Goal: Task Accomplishment & Management: Manage account settings

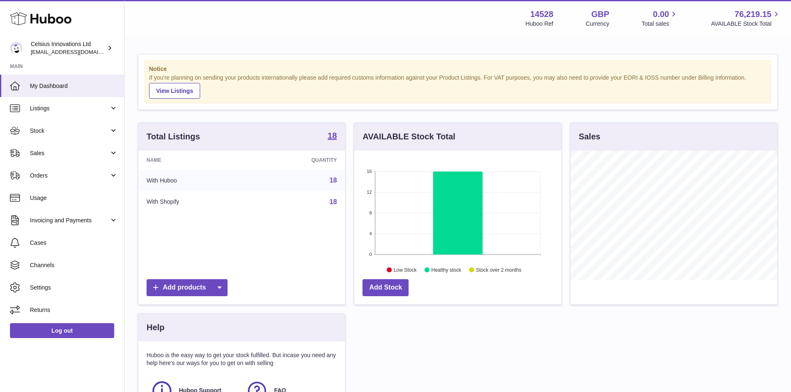
scroll to position [130, 207]
click at [417, 385] on div "Total Listings 18 Name Quantity With Huboo 18 With Shopify 18 Add products AVAI…" at bounding box center [458, 289] width 648 height 333
click at [46, 268] on span "Channels" at bounding box center [74, 266] width 88 height 8
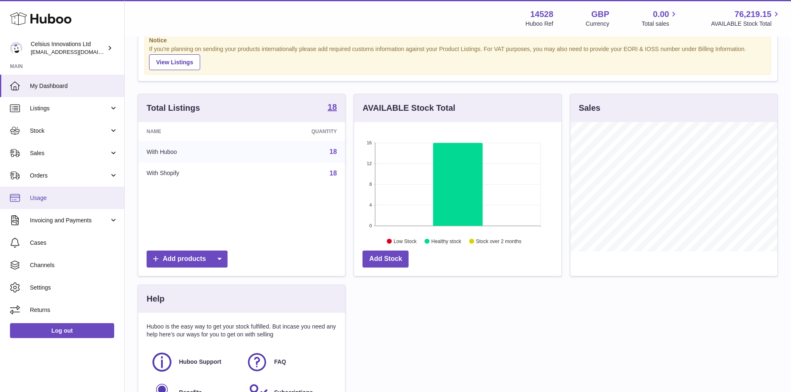
scroll to position [42, 0]
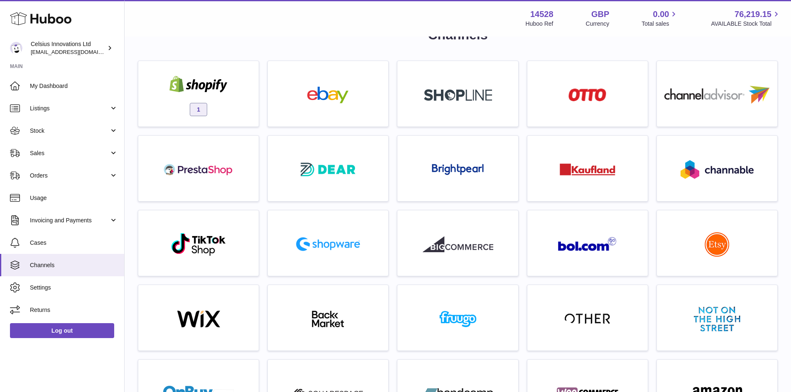
scroll to position [42, 0]
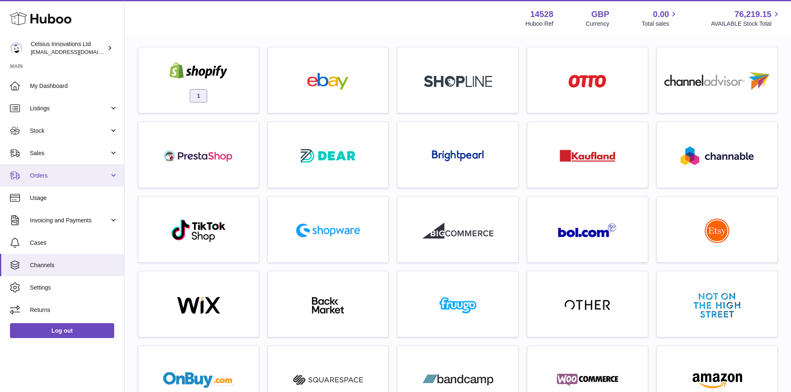
click at [45, 176] on span "Orders" at bounding box center [69, 176] width 79 height 8
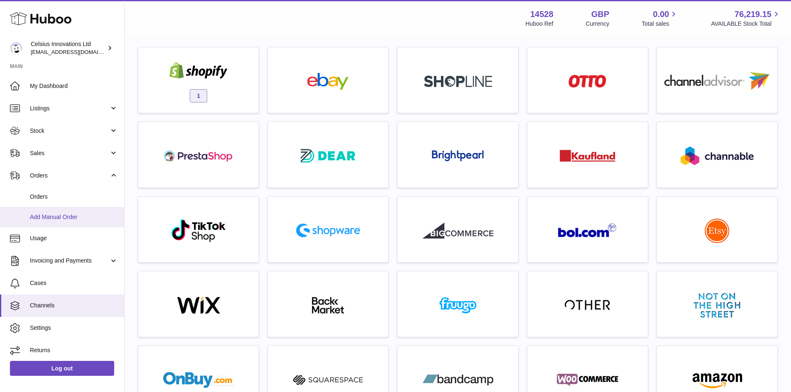
click at [54, 220] on span "Add Manual Order" at bounding box center [74, 217] width 88 height 8
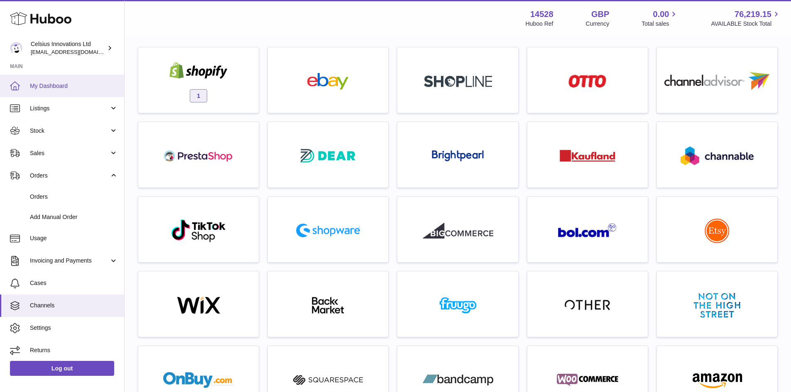
click at [58, 84] on span "My Dashboard" at bounding box center [74, 86] width 88 height 8
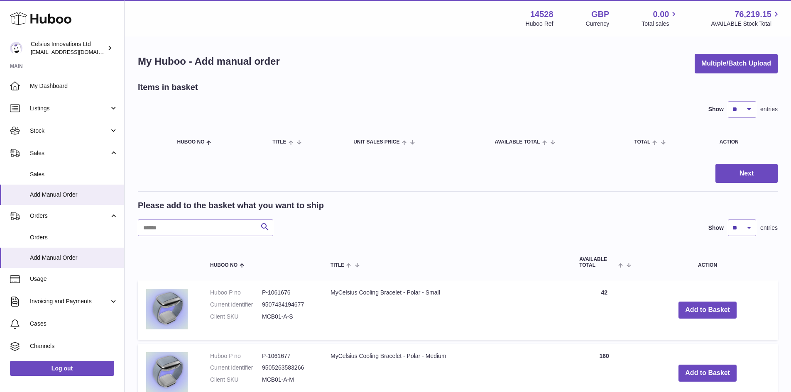
drag, startPoint x: 380, startPoint y: 83, endPoint x: 307, endPoint y: 114, distance: 78.4
click at [374, 88] on div "Items in basket" at bounding box center [458, 87] width 640 height 11
click at [733, 62] on button "Multiple/Batch Upload" at bounding box center [736, 64] width 83 height 20
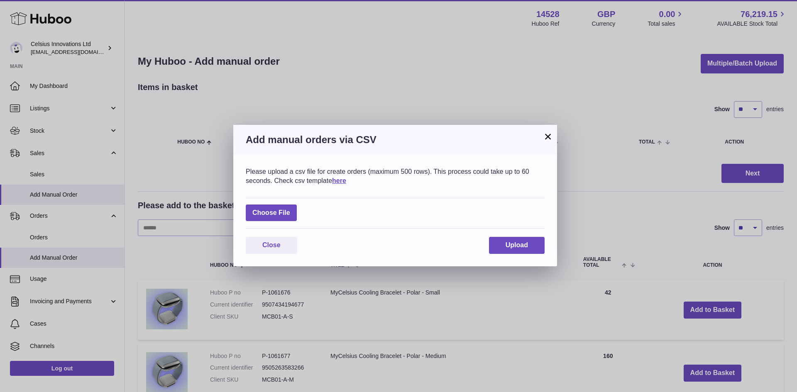
click at [338, 184] on div "Please upload a csv file for create orders (maximum 500 rows). This process cou…" at bounding box center [395, 176] width 299 height 18
click at [338, 183] on link "here" at bounding box center [339, 180] width 14 height 7
click at [549, 134] on button "×" at bounding box center [548, 137] width 10 height 10
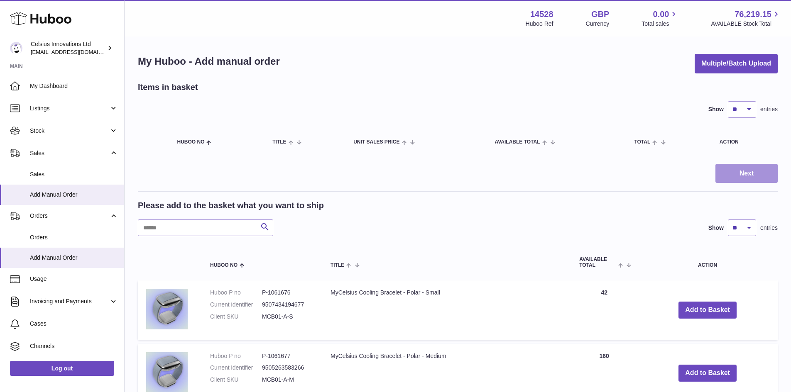
click at [768, 172] on button "Next" at bounding box center [747, 174] width 62 height 20
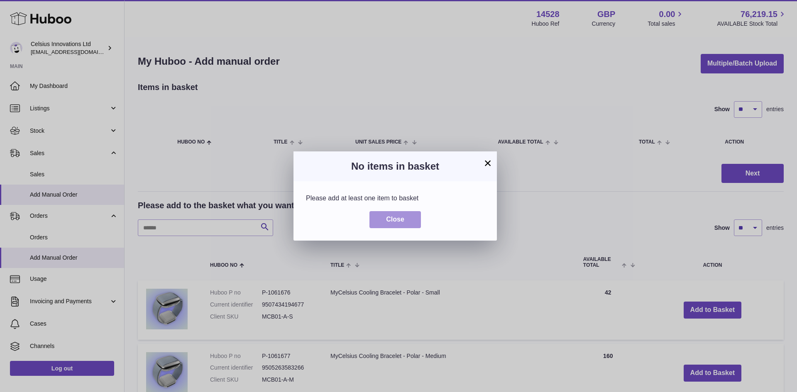
click at [408, 219] on button "Close" at bounding box center [395, 219] width 51 height 17
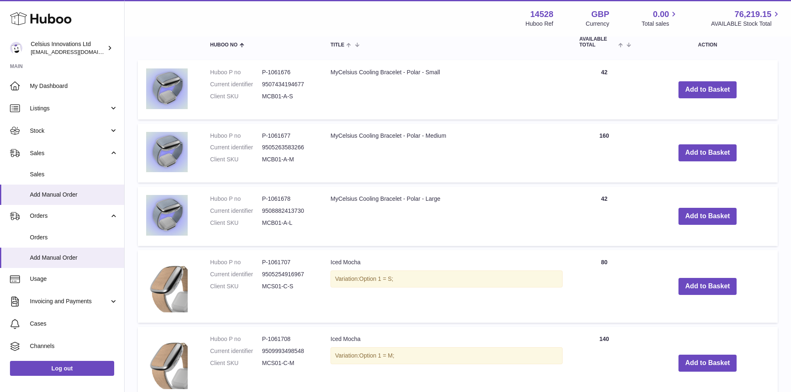
scroll to position [249, 0]
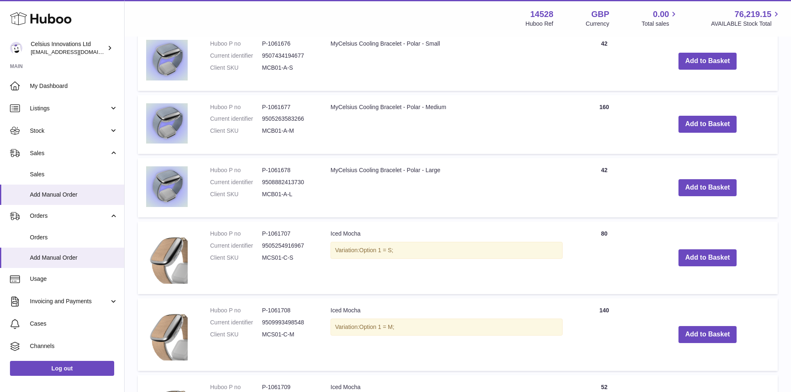
click at [685, 77] on td "Add to Basket" at bounding box center [708, 61] width 140 height 59
click at [692, 69] on button "Add to Basket" at bounding box center [708, 61] width 58 height 17
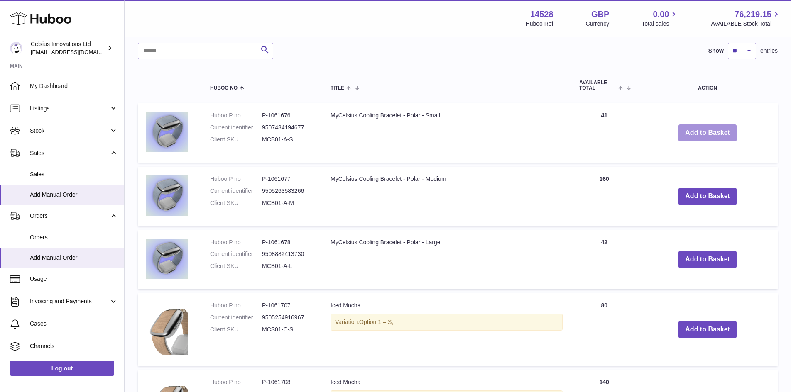
scroll to position [151, 0]
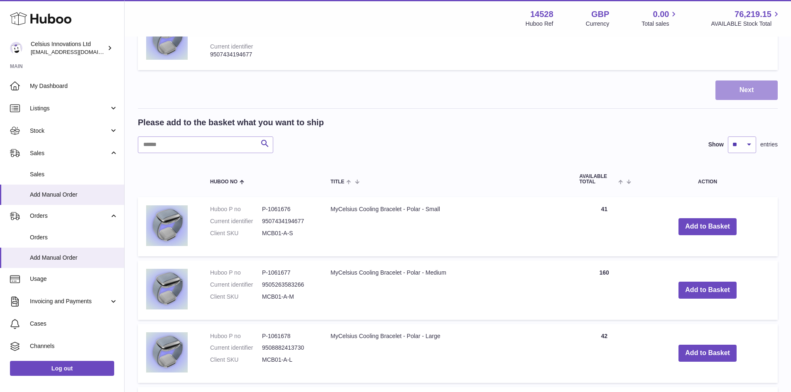
click at [731, 94] on button "Next" at bounding box center [747, 91] width 62 height 20
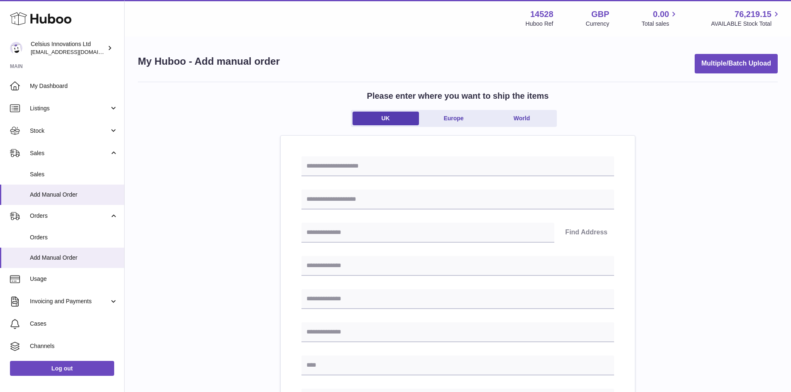
drag, startPoint x: 696, startPoint y: 175, endPoint x: 797, endPoint y: 150, distance: 103.8
click at [698, 174] on div "Please enter where you want to ship the items UK Europe World Find Address Plea…" at bounding box center [458, 371] width 640 height 579
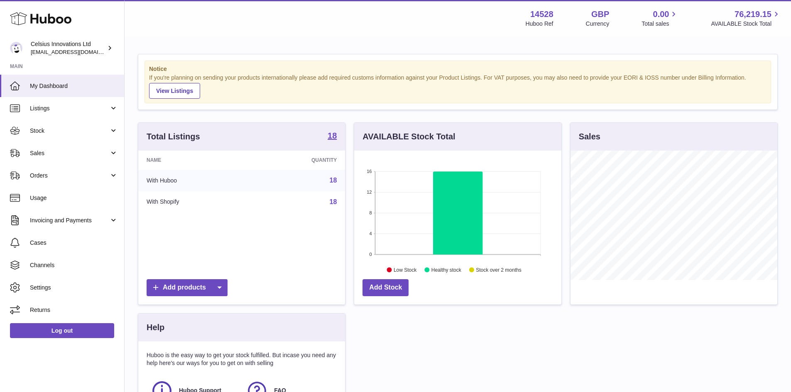
scroll to position [130, 207]
click at [188, 15] on div "Menu Huboo 14528 Huboo Ref GBP Currency 0.00 Total sales 76,219.15 AVAILABLE St…" at bounding box center [458, 18] width 647 height 19
click at [182, 24] on div "Menu Huboo 14528 Huboo Ref GBP Currency 0.00 Total sales 76,219.15 AVAILABLE St…" at bounding box center [458, 18] width 647 height 19
drag, startPoint x: 179, startPoint y: 27, endPoint x: 201, endPoint y: 6, distance: 30.0
click at [179, 27] on div "Menu Huboo 14528 Huboo Ref GBP Currency 0.00 Total sales 76,219.15 AVAILABLE St…" at bounding box center [458, 18] width 647 height 19
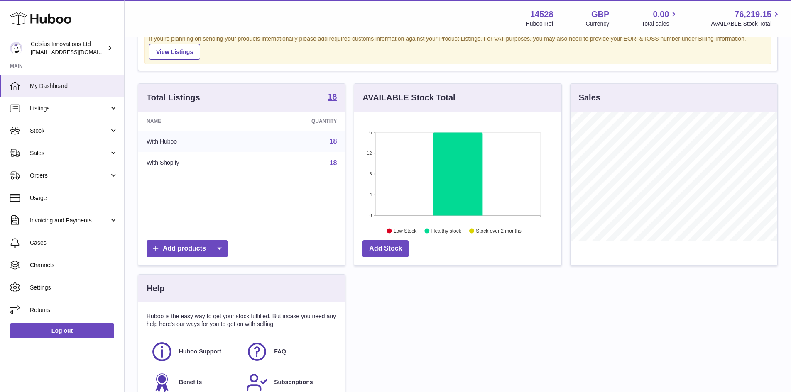
scroll to position [0, 0]
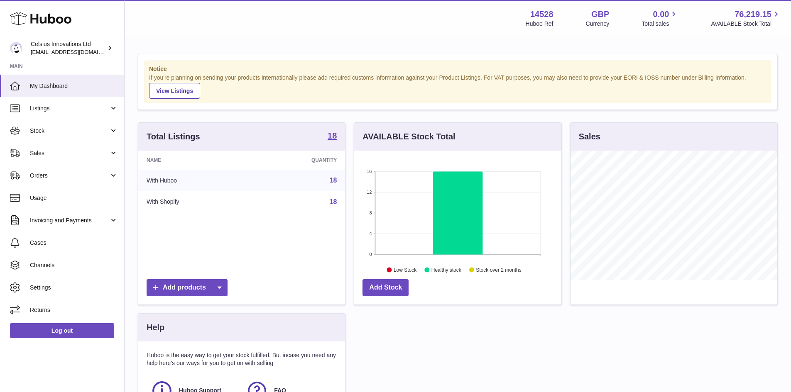
click at [162, 11] on div "Menu Huboo 14528 Huboo Ref GBP Currency 0.00 Total sales 76,219.15 AVAILABLE St…" at bounding box center [458, 18] width 647 height 19
click at [171, 22] on div "Menu Huboo 14528 Huboo Ref GBP Currency 0.00 Total sales 76,219.15 AVAILABLE St…" at bounding box center [458, 18] width 647 height 19
drag, startPoint x: 157, startPoint y: 32, endPoint x: 151, endPoint y: 36, distance: 7.5
click at [155, 32] on div "Menu Huboo 14528 Huboo Ref GBP Currency 0.00 Total sales 76,219.15 AVAILABLE St…" at bounding box center [458, 18] width 667 height 37
click at [164, 39] on div "Notice If you're planning on sending your products internationally please add r…" at bounding box center [458, 254] width 667 height 435
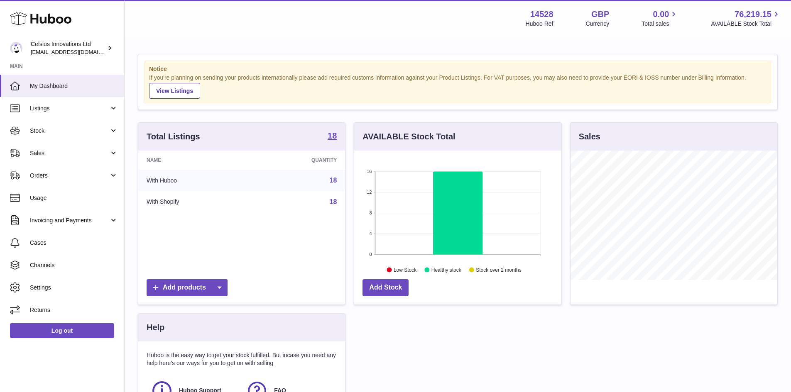
drag, startPoint x: 182, startPoint y: 22, endPoint x: 179, endPoint y: 30, distance: 8.9
click at [181, 23] on div "Menu Huboo 14528 Huboo Ref GBP Currency 0.00 Total sales 76,219.15 AVAILABLE St…" at bounding box center [458, 18] width 647 height 19
click at [29, 129] on link "Stock" at bounding box center [62, 131] width 124 height 22
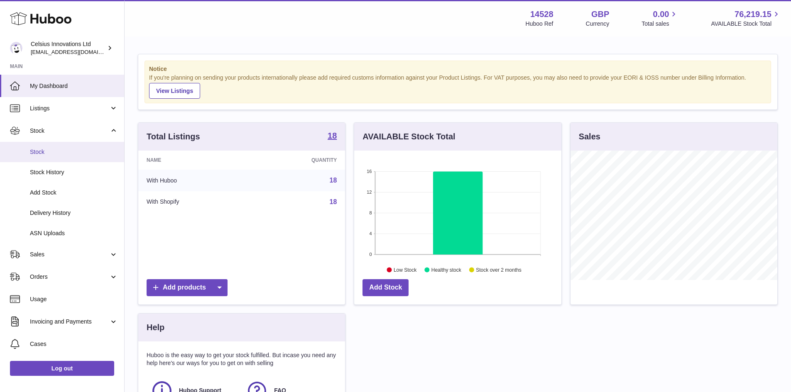
click at [39, 155] on span "Stock" at bounding box center [74, 152] width 88 height 8
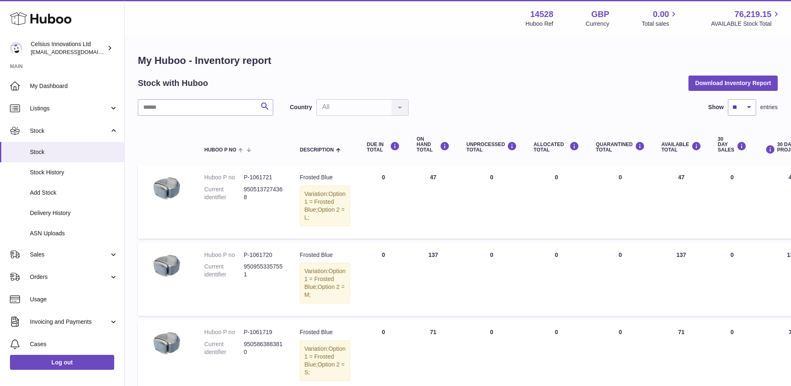
click at [413, 64] on h1 "My Huboo - Inventory report" at bounding box center [458, 60] width 640 height 13
click at [360, 59] on h1 "My Huboo - Inventory report" at bounding box center [458, 60] width 640 height 13
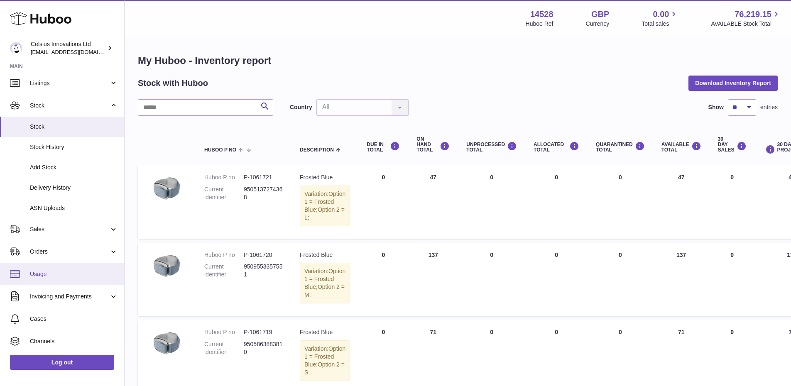
scroll to position [22, 0]
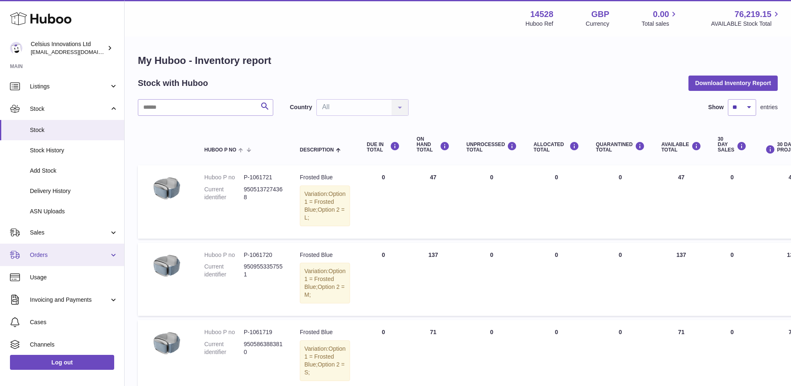
click at [47, 256] on span "Orders" at bounding box center [69, 255] width 79 height 8
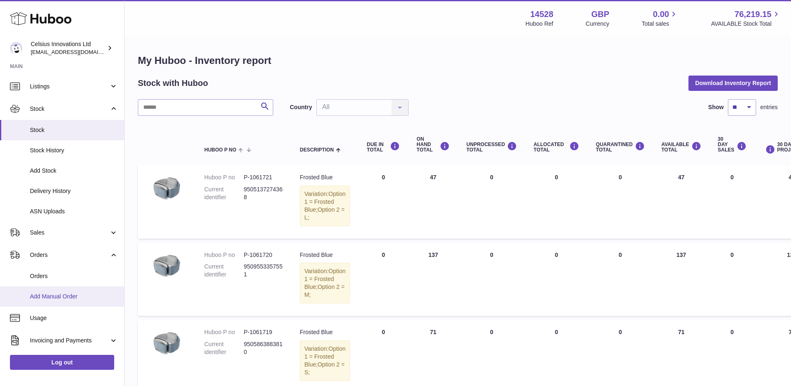
click at [45, 294] on span "Add Manual Order" at bounding box center [74, 297] width 88 height 8
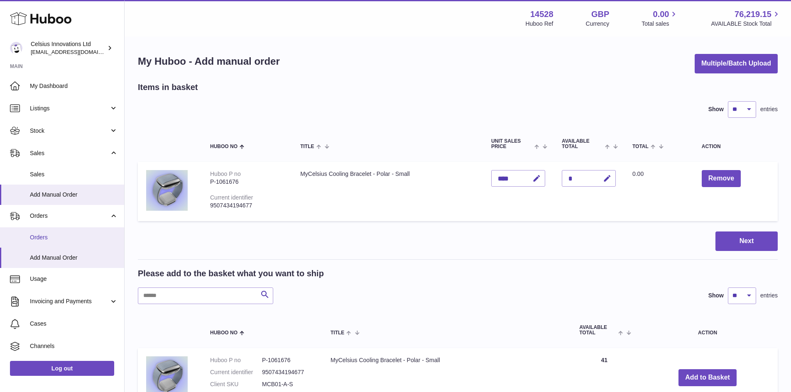
click at [40, 236] on span "Orders" at bounding box center [74, 238] width 88 height 8
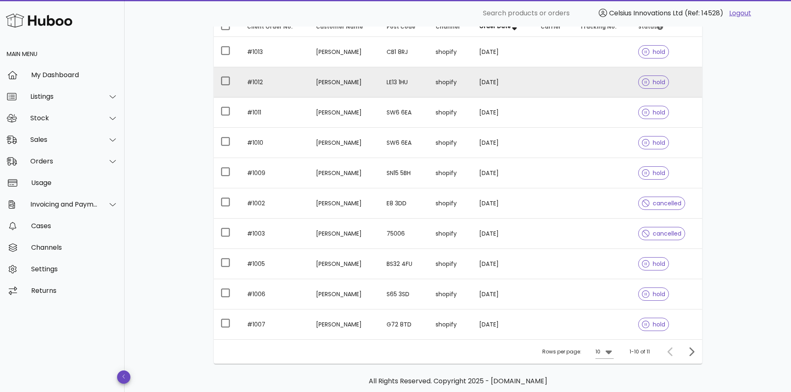
scroll to position [125, 0]
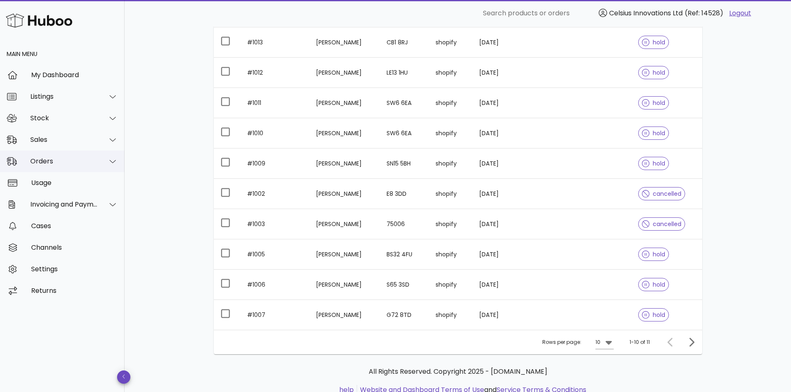
click at [115, 163] on icon at bounding box center [113, 161] width 6 height 7
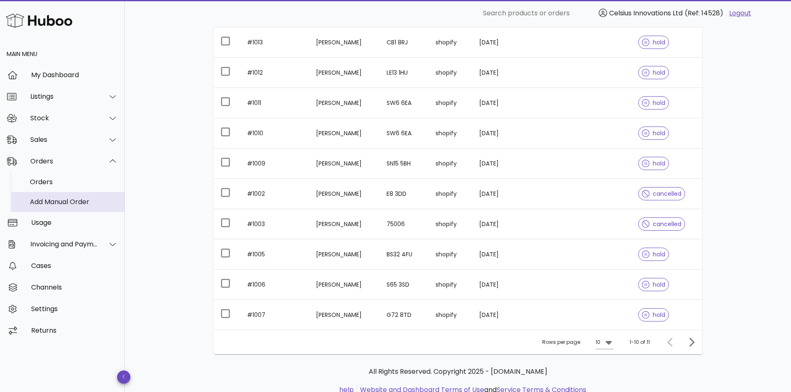
click at [54, 202] on div "Add Manual Order" at bounding box center [74, 202] width 88 height 8
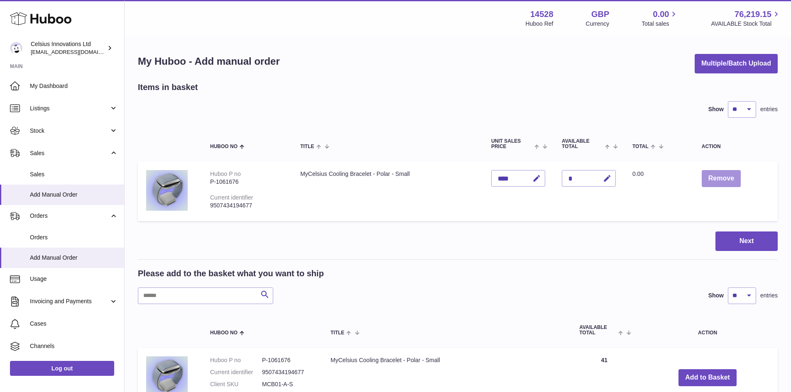
click at [710, 174] on button "Remove" at bounding box center [721, 178] width 39 height 17
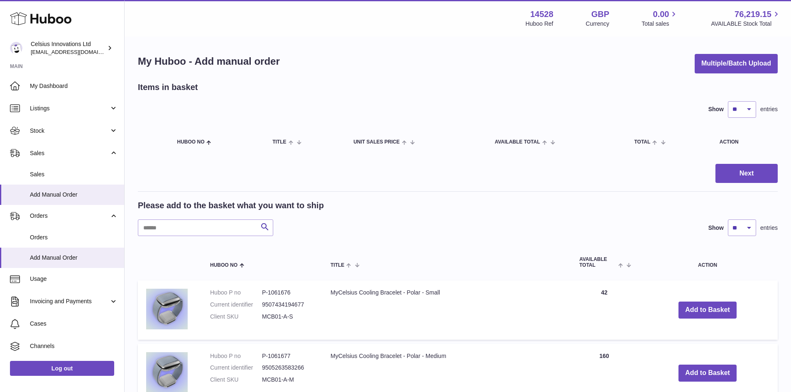
click at [445, 90] on div "Items in basket" at bounding box center [458, 87] width 640 height 11
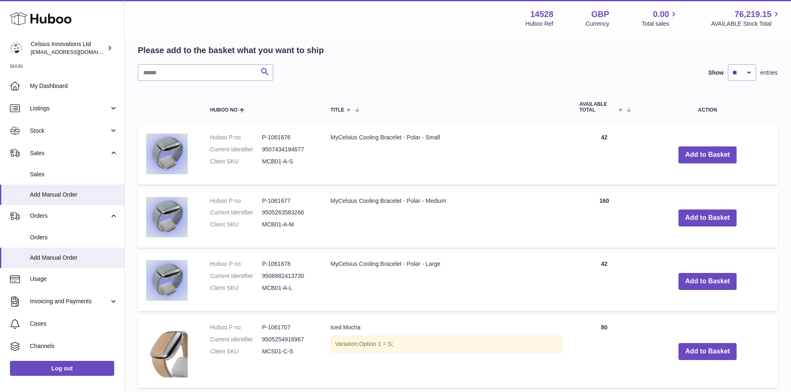
scroll to position [166, 0]
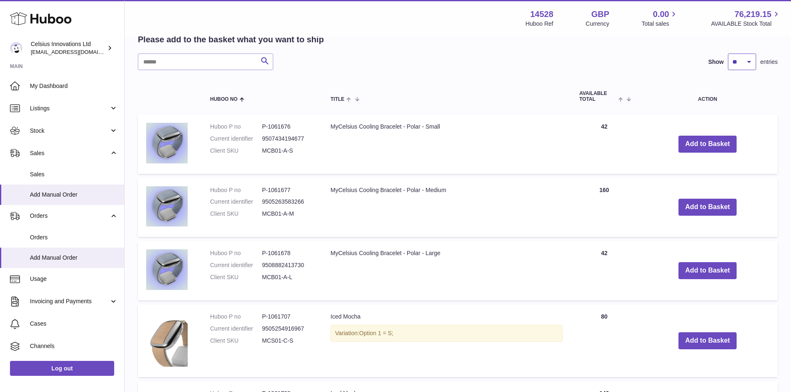
click at [748, 64] on select "** ** ** ***" at bounding box center [742, 62] width 28 height 17
select select "**"
click at [728, 54] on select "** ** ** ***" at bounding box center [742, 62] width 28 height 17
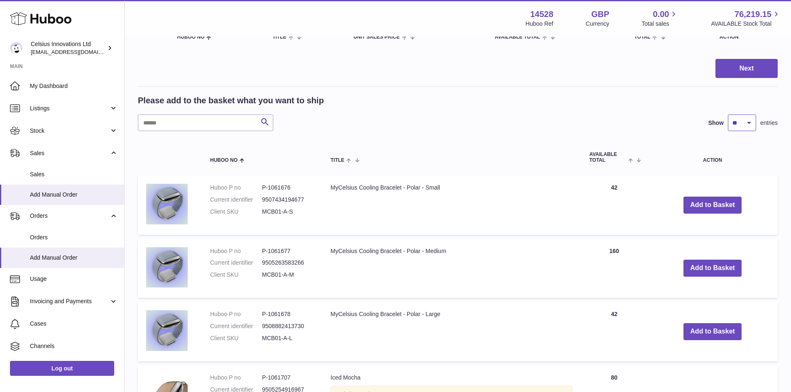
scroll to position [9, 0]
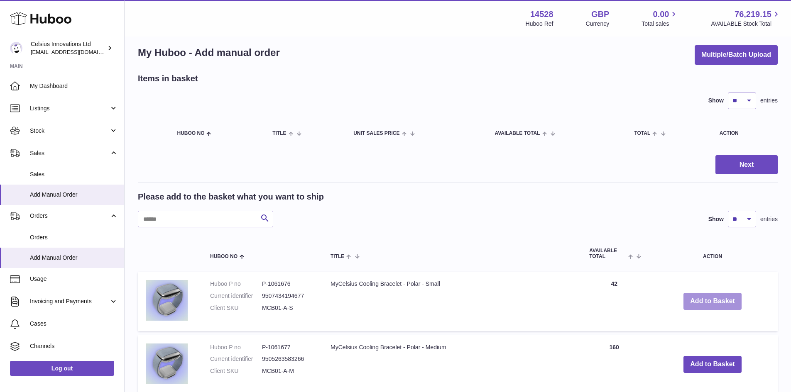
click at [709, 298] on button "Add to Basket" at bounding box center [713, 301] width 58 height 17
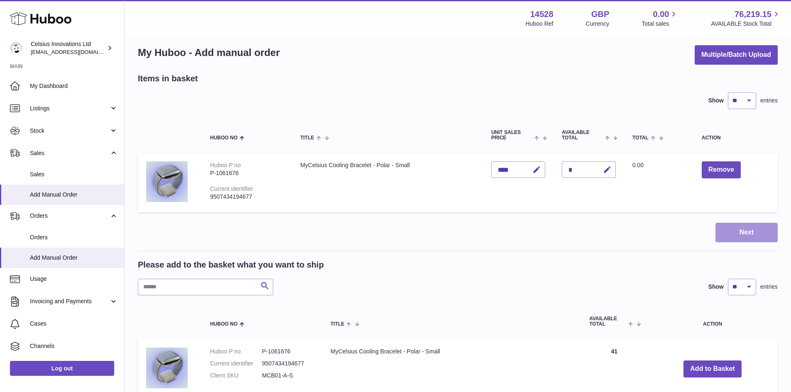
drag, startPoint x: 748, startPoint y: 231, endPoint x: 539, endPoint y: 187, distance: 212.5
click at [562, 229] on div "Next" at bounding box center [458, 233] width 640 height 20
drag, startPoint x: 514, startPoint y: 167, endPoint x: 498, endPoint y: 167, distance: 15.8
click at [498, 167] on div "****" at bounding box center [518, 170] width 54 height 17
drag, startPoint x: 736, startPoint y: 235, endPoint x: 587, endPoint y: 224, distance: 149.1
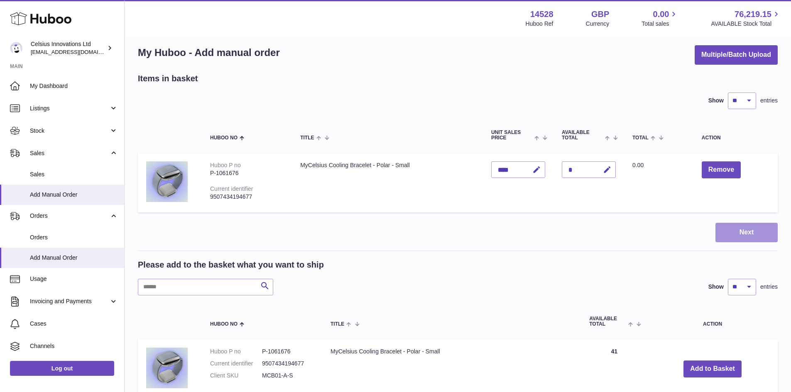
click at [587, 224] on div "Next" at bounding box center [458, 233] width 640 height 20
click at [740, 233] on button "Next" at bounding box center [747, 233] width 62 height 20
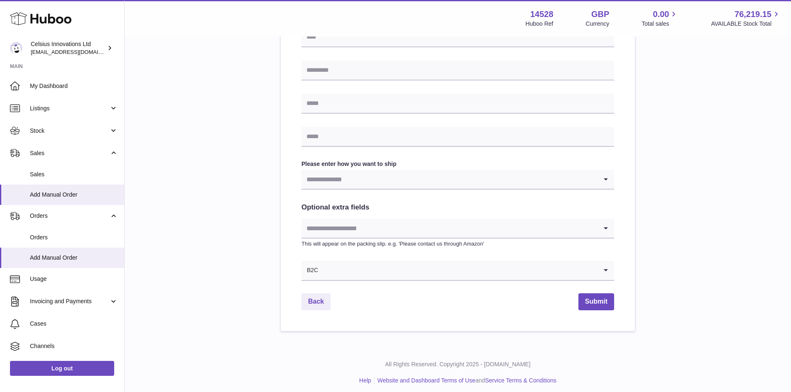
scroll to position [332, 0]
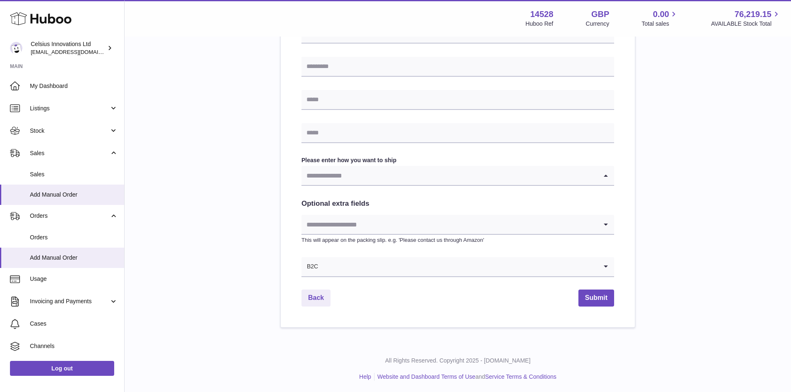
click at [336, 179] on input "Search for option" at bounding box center [450, 175] width 296 height 19
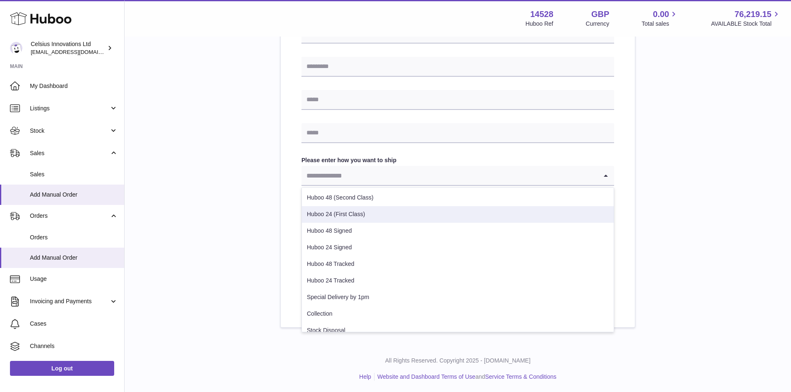
click at [222, 246] on div "Please enter where you want to ship the items UK Europe World Find Address Plea…" at bounding box center [458, 39] width 640 height 579
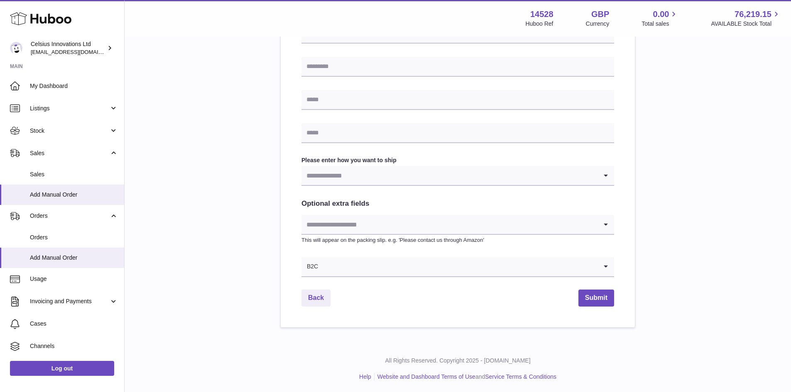
click at [383, 223] on input "Search for option" at bounding box center [450, 224] width 296 height 19
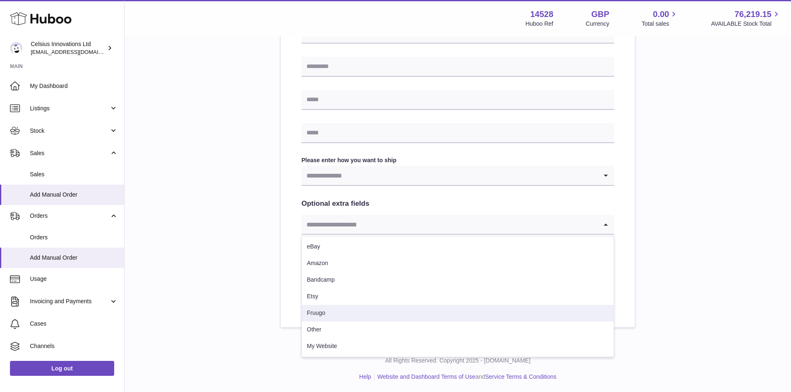
click at [256, 258] on div "Please enter where you want to ship the items UK Europe World Find Address Plea…" at bounding box center [458, 39] width 640 height 579
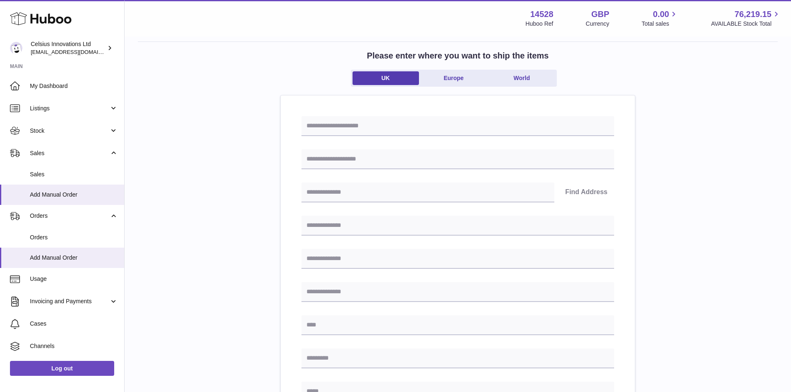
scroll to position [0, 0]
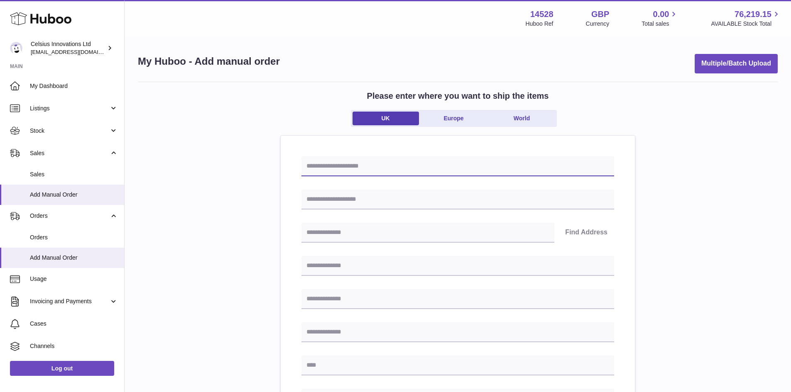
click at [336, 164] on input "text" at bounding box center [458, 167] width 313 height 20
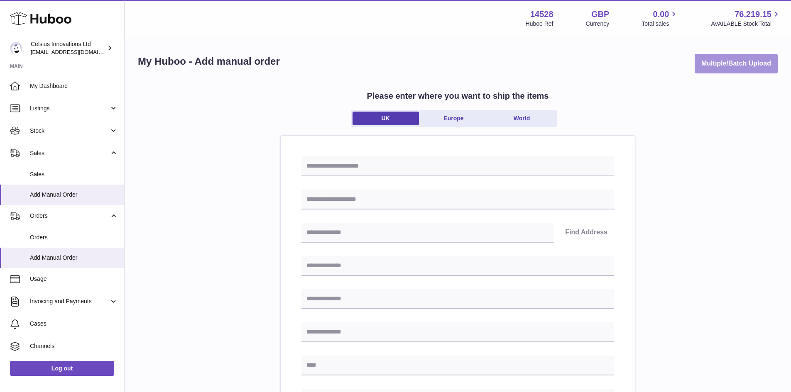
click at [753, 68] on button "Multiple/Batch Upload" at bounding box center [736, 64] width 83 height 20
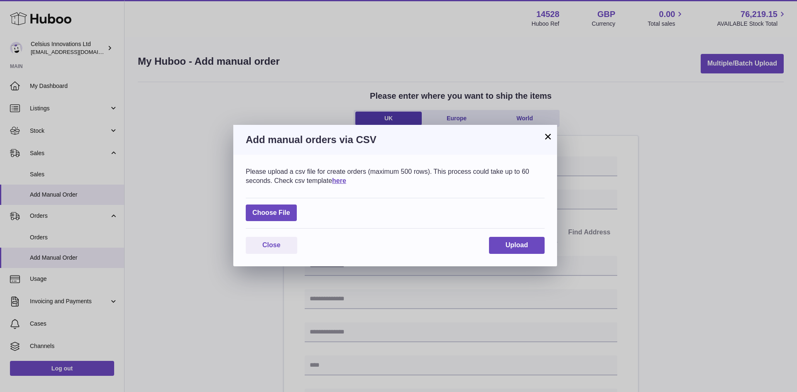
click at [549, 136] on button "×" at bounding box center [548, 137] width 10 height 10
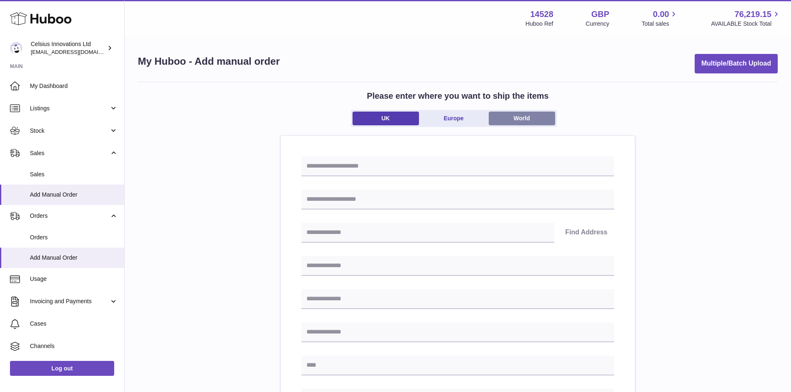
scroll to position [9, 0]
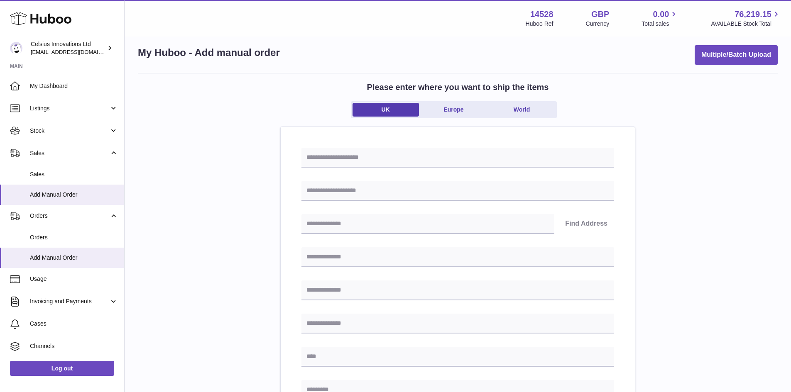
scroll to position [166, 0]
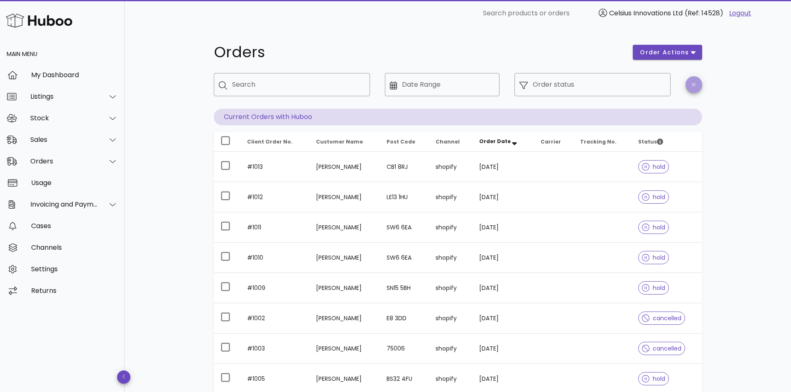
click at [691, 88] on button "button" at bounding box center [694, 84] width 17 height 17
click at [79, 162] on div "Orders" at bounding box center [64, 161] width 68 height 8
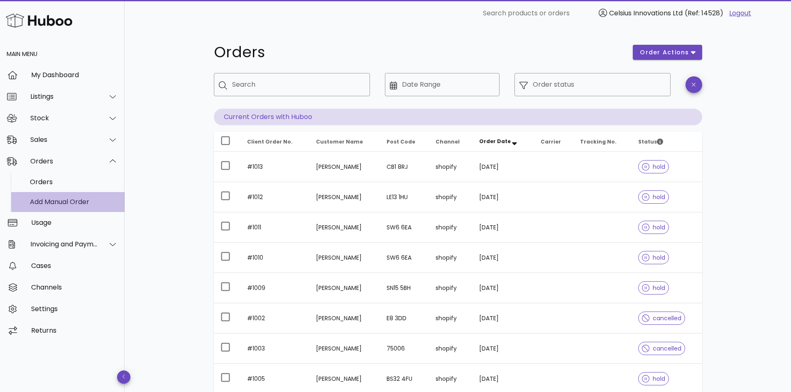
click at [64, 201] on div "Add Manual Order" at bounding box center [74, 202] width 88 height 8
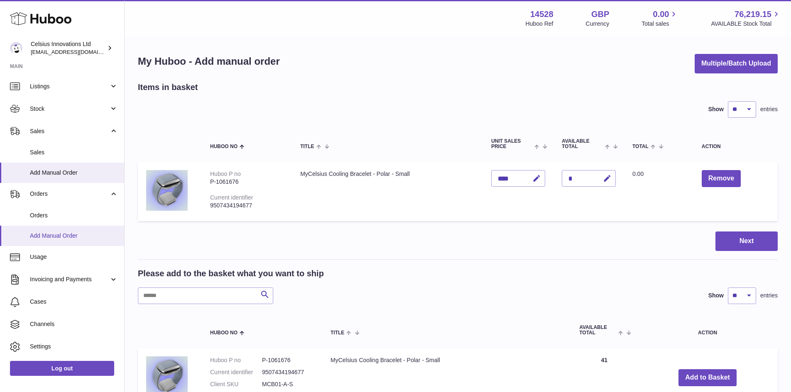
scroll to position [44, 0]
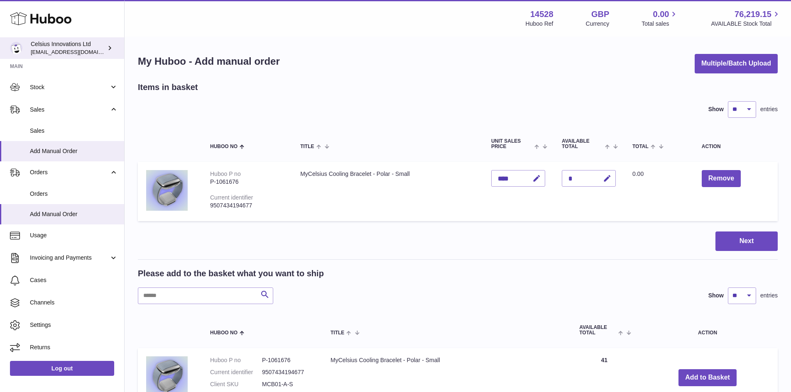
click at [111, 49] on icon at bounding box center [109, 48] width 9 height 9
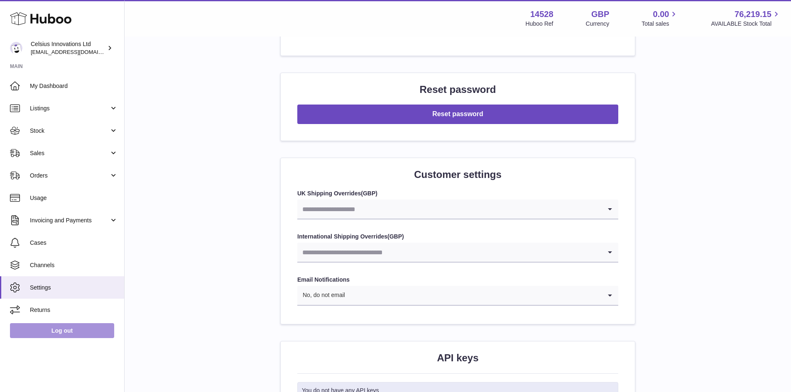
scroll to position [875, 0]
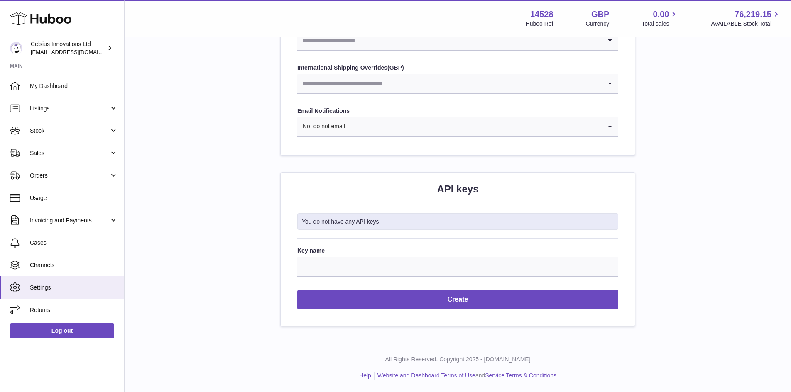
drag, startPoint x: 174, startPoint y: 83, endPoint x: 171, endPoint y: 158, distance: 75.6
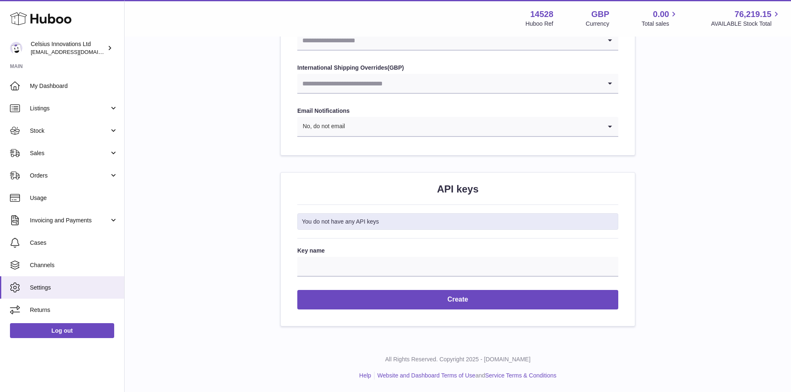
drag, startPoint x: 170, startPoint y: 98, endPoint x: 186, endPoint y: 32, distance: 67.9
drag, startPoint x: 195, startPoint y: 152, endPoint x: 196, endPoint y: 157, distance: 5.5
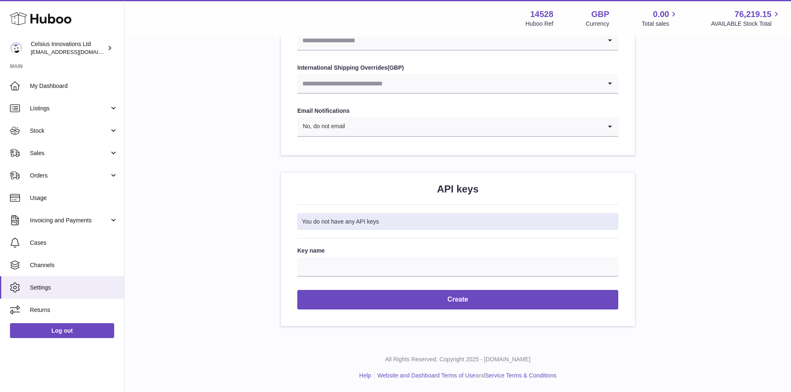
drag, startPoint x: 192, startPoint y: 238, endPoint x: 191, endPoint y: 254, distance: 15.8
drag, startPoint x: 765, startPoint y: 271, endPoint x: 759, endPoint y: 285, distance: 16.0
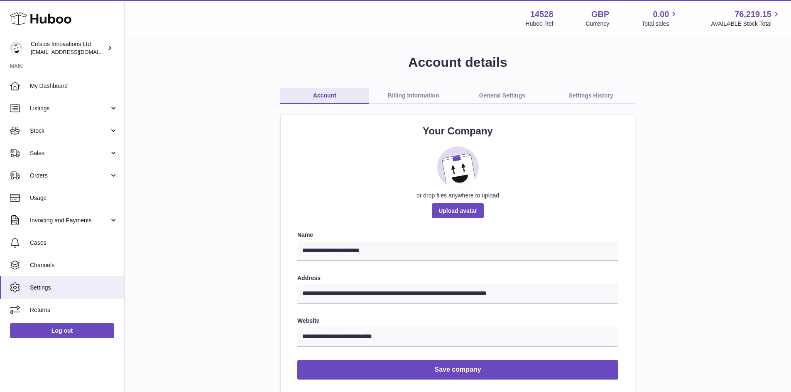
scroll to position [0, 0]
click at [108, 50] on icon at bounding box center [109, 48] width 9 height 9
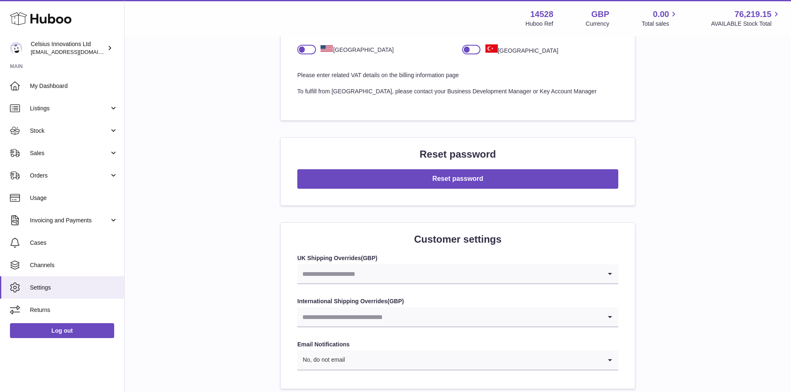
scroll to position [706, 0]
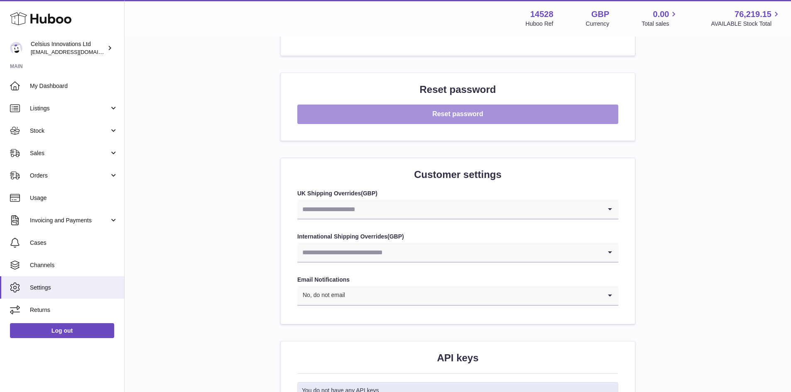
click at [418, 120] on button "Reset password" at bounding box center [457, 115] width 321 height 20
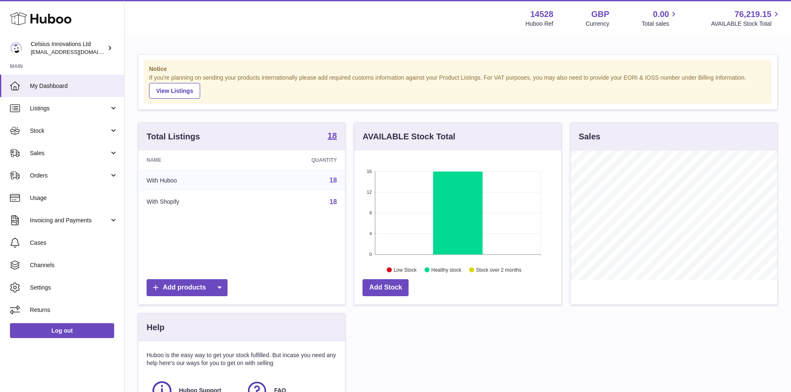
scroll to position [130, 207]
